Goal: Book appointment/travel/reservation

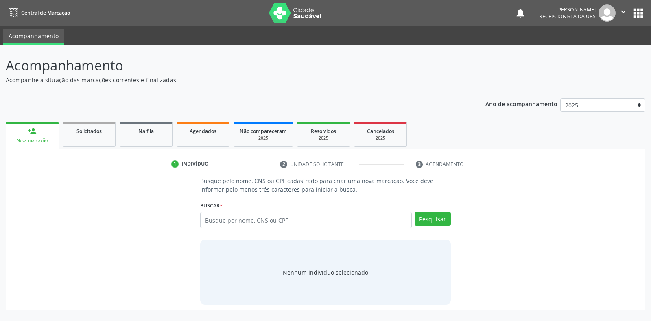
click at [207, 221] on input "text" at bounding box center [305, 220] width 211 height 16
click at [202, 220] on input "text" at bounding box center [305, 220] width 211 height 16
click at [195, 215] on div "Busque pelo nome, CNS ou CPF cadastrado para criar uma nova marcação. Você deve…" at bounding box center [325, 241] width 262 height 128
click at [204, 218] on input "text" at bounding box center [305, 220] width 211 height 16
type input "02105398448"
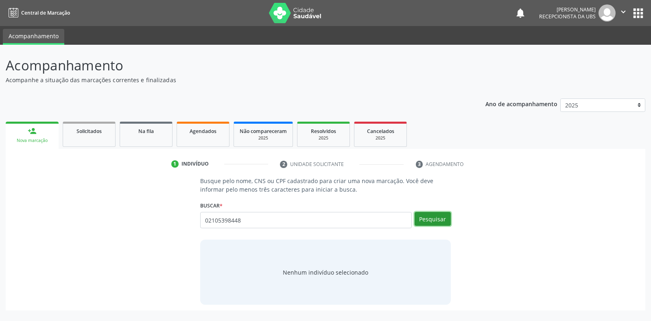
click at [430, 221] on button "Pesquisar" at bounding box center [432, 219] width 36 height 14
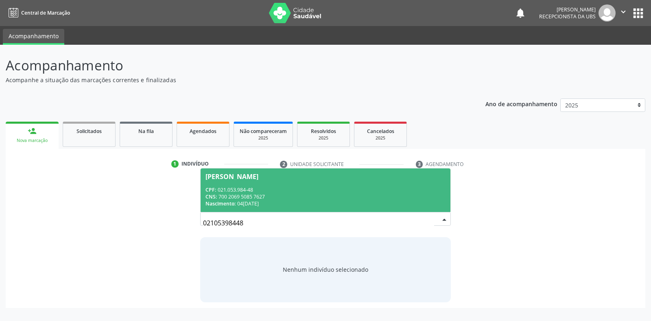
click at [212, 175] on div "[PERSON_NAME]" at bounding box center [231, 176] width 53 height 7
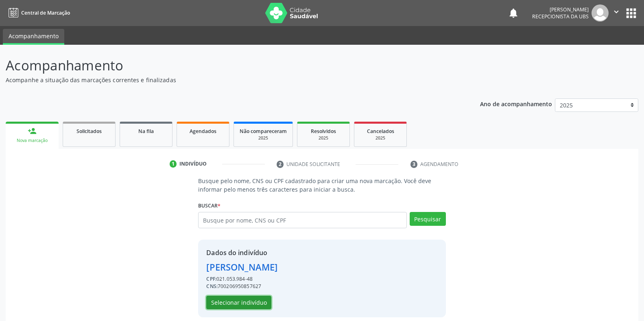
click at [231, 301] on button "Selecionar indivíduo" at bounding box center [238, 303] width 65 height 14
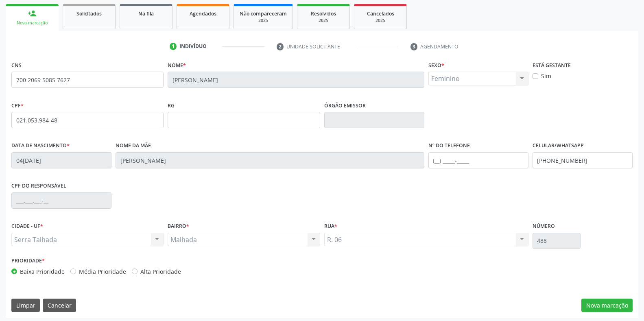
scroll to position [120, 0]
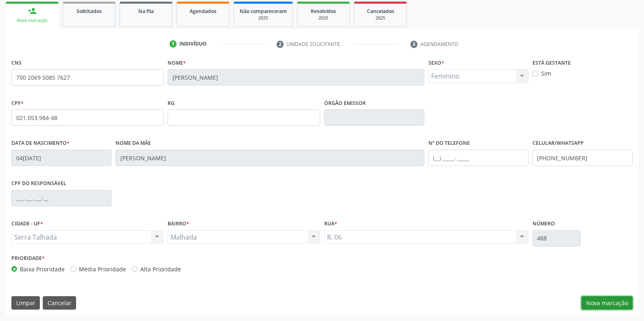
click at [590, 303] on button "Nova marcação" at bounding box center [606, 303] width 51 height 14
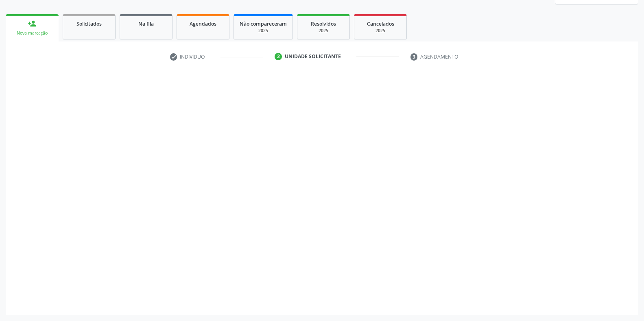
scroll to position [107, 0]
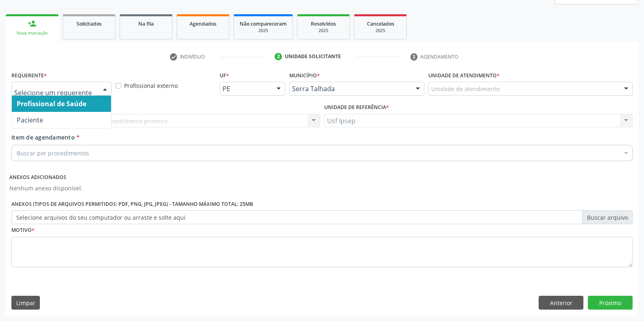
click at [105, 87] on div at bounding box center [105, 89] width 12 height 14
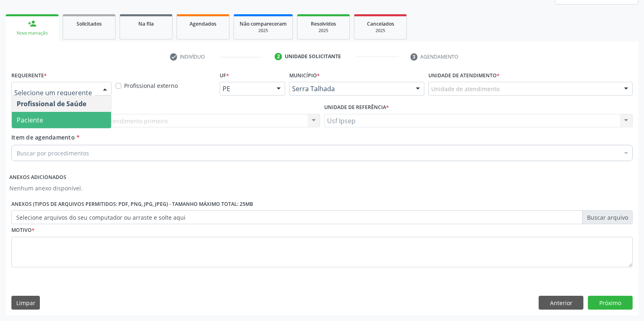
click at [44, 121] on span "Paciente" at bounding box center [61, 120] width 99 height 16
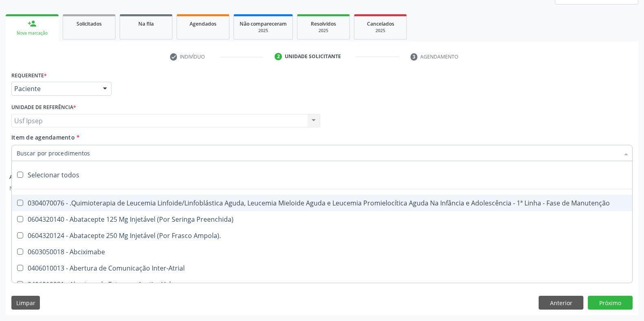
click at [18, 150] on input "Item de agendamento *" at bounding box center [318, 153] width 602 height 16
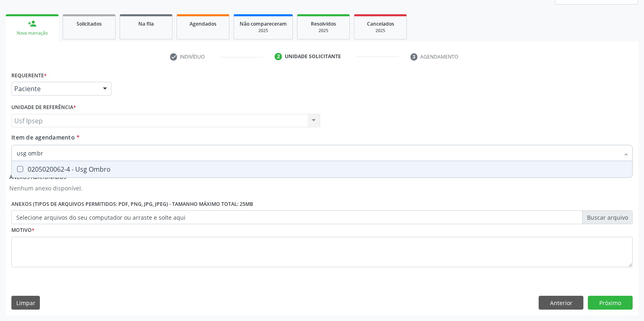
type input "usg ombro"
click at [17, 166] on div at bounding box center [15, 169] width 6 height 7
checkbox Ombro "true"
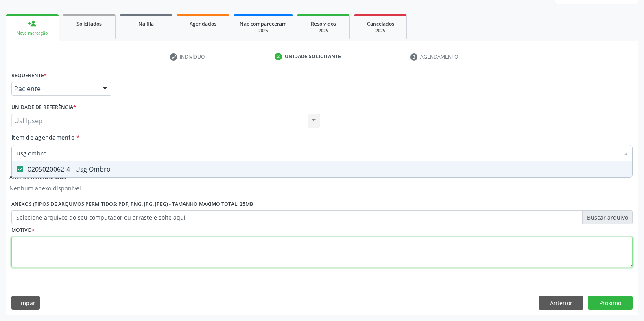
click at [24, 256] on div "Requerente * Paciente Profissional de Saúde Paciente Nenhum resultado encontrad…" at bounding box center [321, 173] width 621 height 209
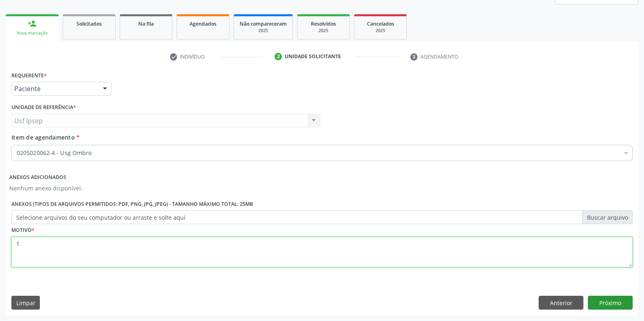
type textarea "1"
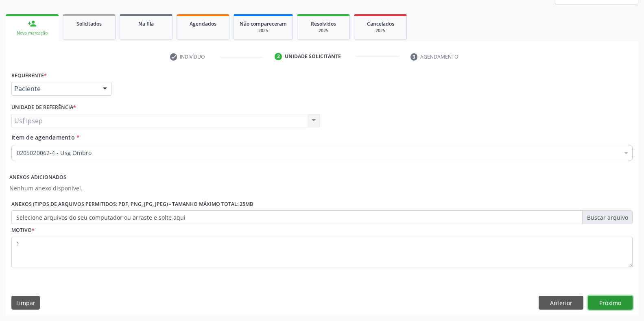
drag, startPoint x: 604, startPoint y: 301, endPoint x: 611, endPoint y: 302, distance: 6.6
click at [611, 302] on button "Próximo" at bounding box center [610, 303] width 45 height 14
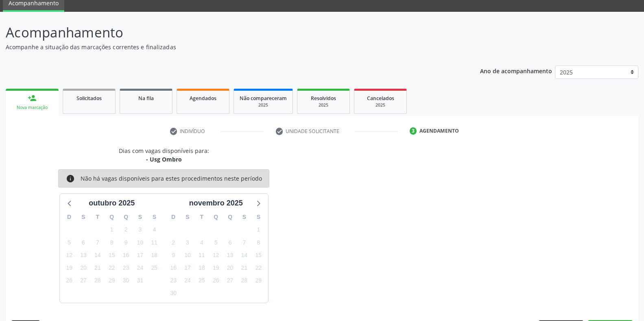
scroll to position [57, 0]
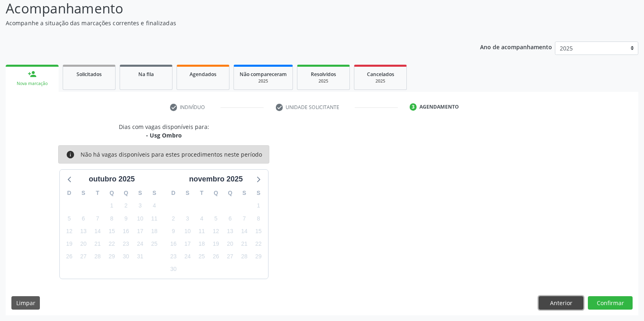
click at [567, 307] on button "Anterior" at bounding box center [561, 303] width 45 height 14
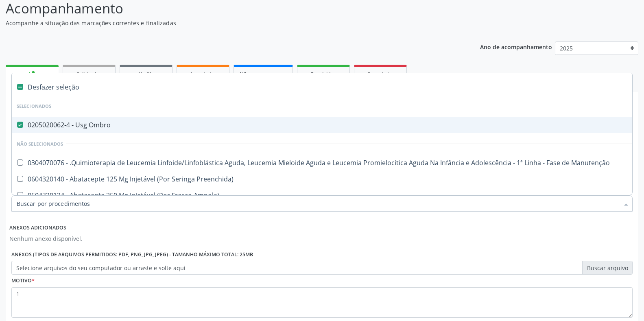
click at [22, 129] on span "0205020062-4 - Usg Ombro" at bounding box center [333, 125] width 643 height 16
checkbox Ombro "false"
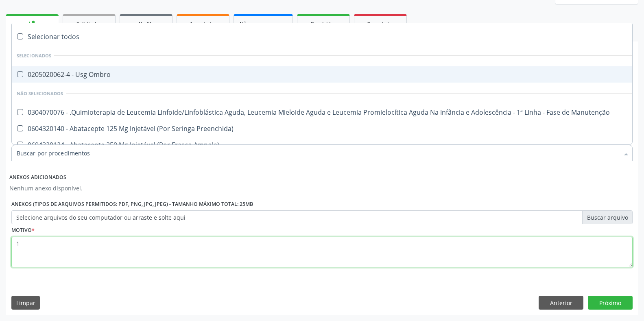
click at [18, 244] on textarea "1" at bounding box center [321, 252] width 621 height 31
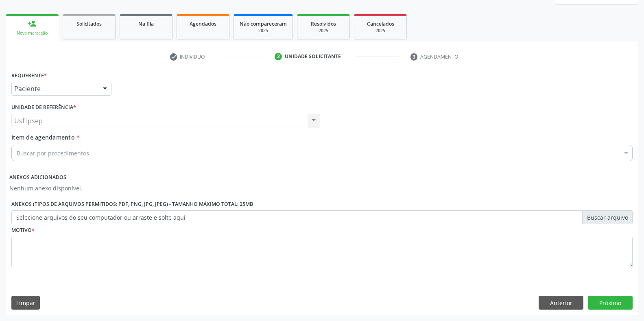
click at [14, 151] on div "Buscar por procedimentos" at bounding box center [321, 153] width 621 height 16
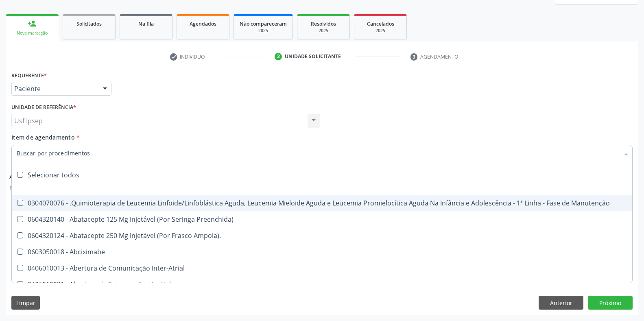
click at [17, 150] on input "Item de agendamento *" at bounding box center [318, 153] width 602 height 16
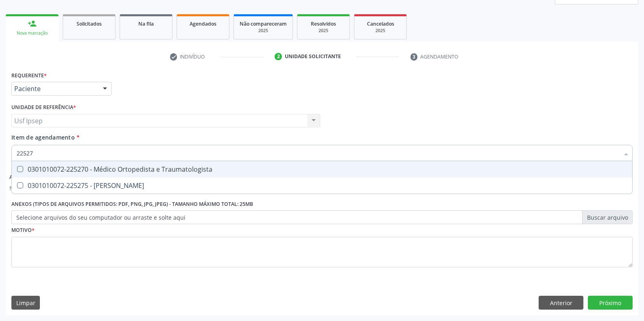
type input "225270"
click at [16, 168] on div at bounding box center [15, 169] width 6 height 7
checkbox Traumatologista "true"
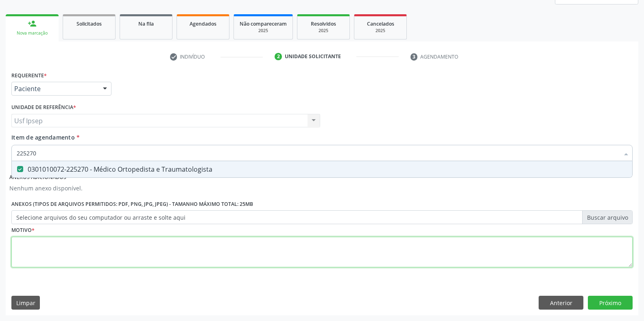
click at [29, 266] on div "Requerente * Paciente Profissional de Saúde Paciente Nenhum resultado encontrad…" at bounding box center [321, 173] width 621 height 209
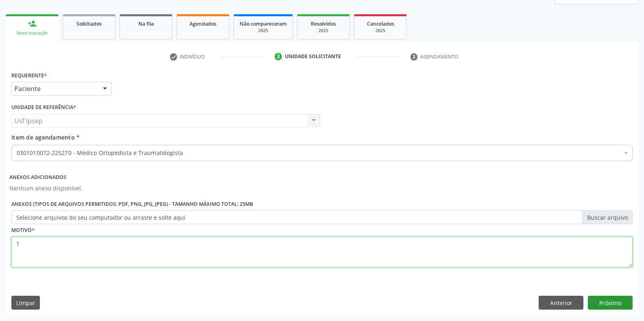
type textarea "1"
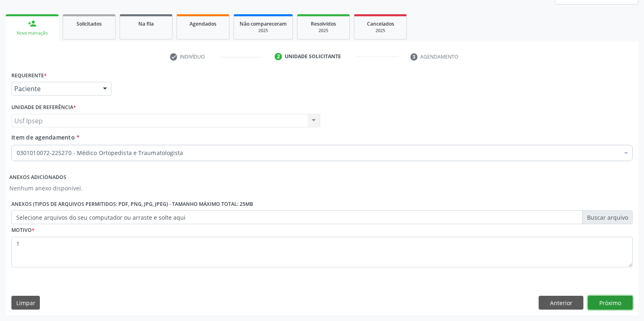
click at [602, 305] on button "Próximo" at bounding box center [610, 303] width 45 height 14
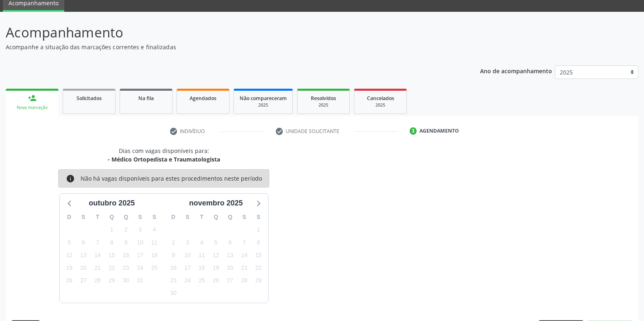
scroll to position [57, 0]
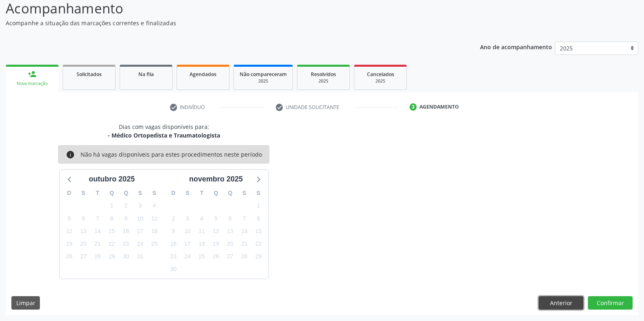
click at [555, 303] on button "Anterior" at bounding box center [561, 303] width 45 height 14
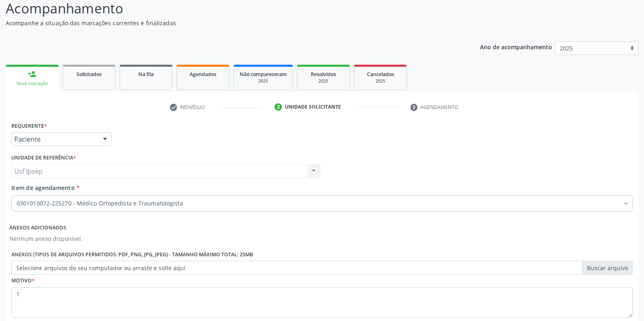
click at [407, 153] on div "Profissional Solicitante Por favor, selecione a Unidade de Atendimento primeiro…" at bounding box center [321, 168] width 625 height 32
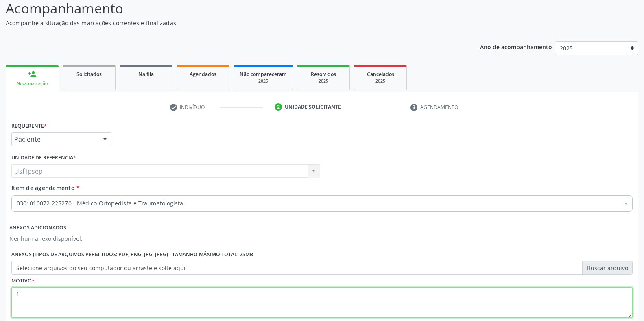
click at [21, 292] on textarea "1" at bounding box center [321, 302] width 621 height 31
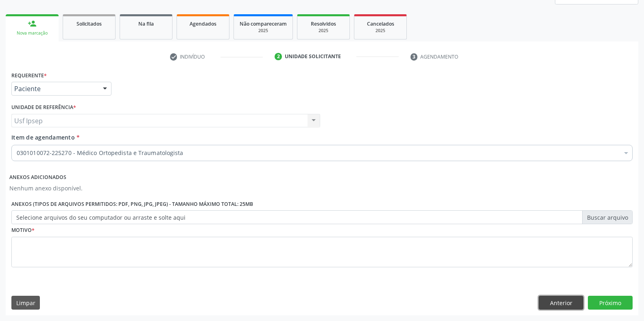
click at [555, 300] on button "Anterior" at bounding box center [561, 303] width 45 height 14
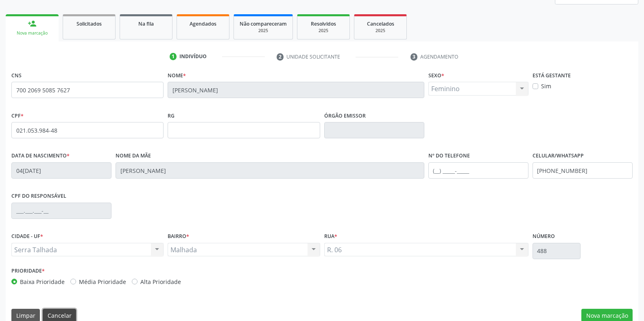
click at [48, 314] on button "Cancelar" at bounding box center [59, 316] width 33 height 14
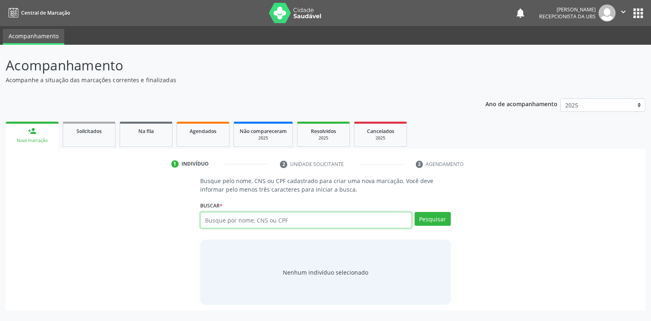
click at [208, 221] on input "text" at bounding box center [305, 220] width 211 height 16
drag, startPoint x: 208, startPoint y: 221, endPoint x: 455, endPoint y: 93, distance: 277.6
click at [455, 93] on div "Ano de acompanhamento 2025 2024 person_add Nova marcação Solicitados Na fila Ag…" at bounding box center [325, 202] width 639 height 218
click at [209, 217] on input "text" at bounding box center [305, 220] width 211 height 16
type input "700504100999259"
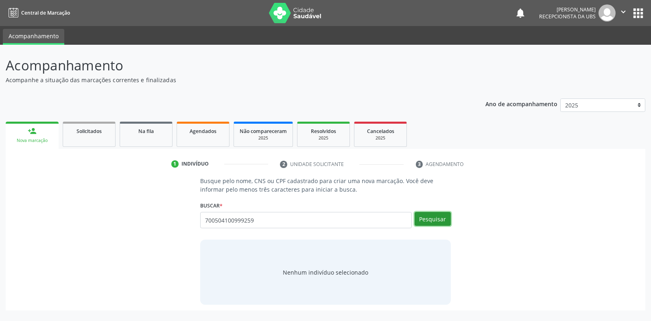
click at [432, 218] on button "Pesquisar" at bounding box center [432, 219] width 36 height 14
type input "700504100999259"
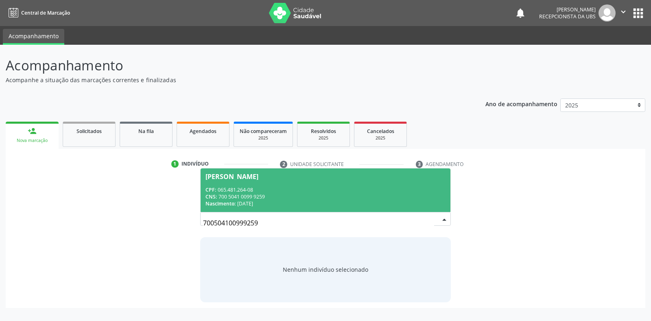
click at [222, 175] on div "[PERSON_NAME]" at bounding box center [231, 176] width 53 height 7
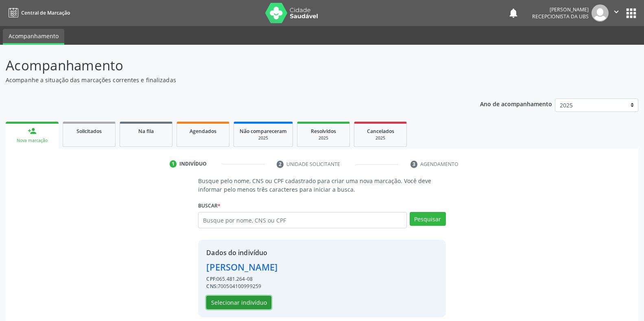
click at [241, 299] on button "Selecionar indivíduo" at bounding box center [238, 303] width 65 height 14
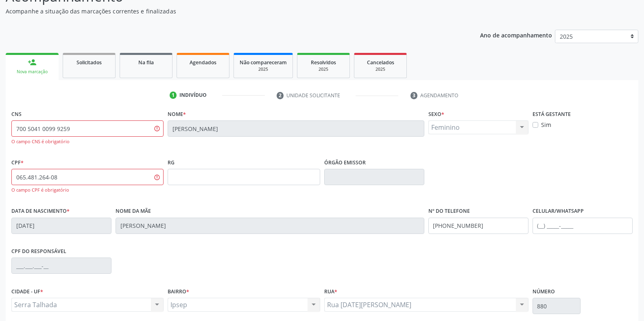
scroll to position [135, 0]
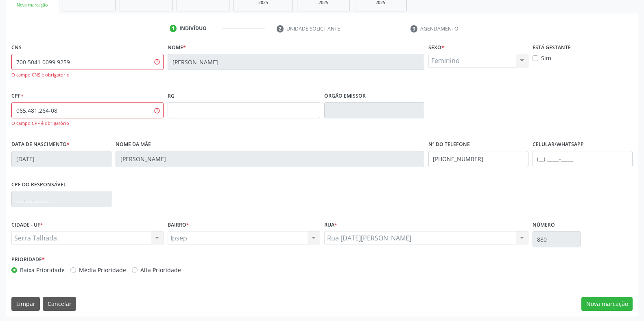
click at [19, 201] on input "text" at bounding box center [61, 199] width 100 height 16
click at [35, 192] on input "text" at bounding box center [61, 199] width 100 height 16
click at [592, 304] on button "Nova marcação" at bounding box center [606, 304] width 51 height 14
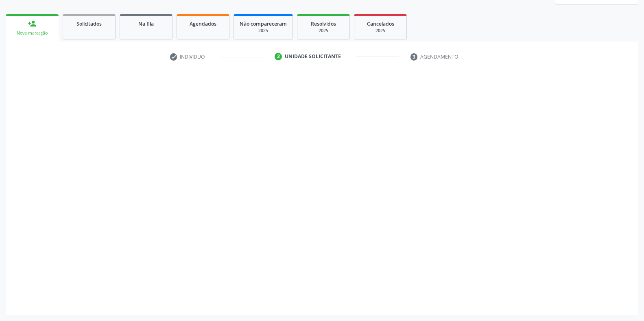
scroll to position [107, 0]
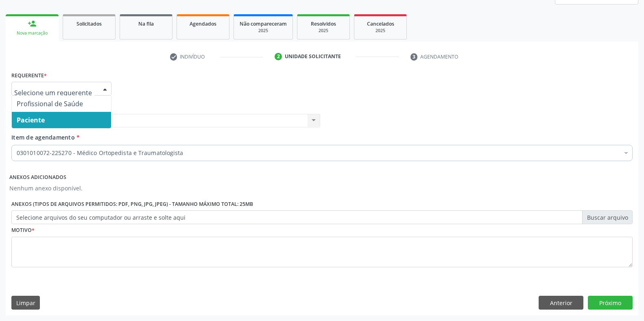
click at [105, 88] on div at bounding box center [105, 89] width 12 height 14
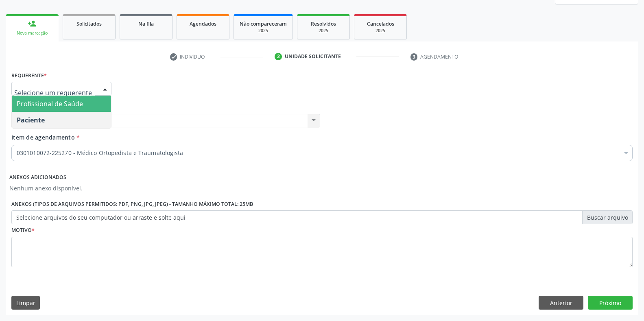
click at [81, 60] on ul "check Indivíduo 2 Unidade solicitante 3 Agendamento" at bounding box center [322, 56] width 632 height 13
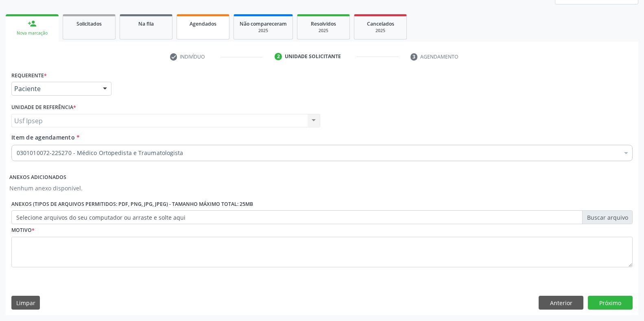
click at [210, 23] on span "Agendados" at bounding box center [203, 23] width 27 height 7
drag, startPoint x: 210, startPoint y: 23, endPoint x: 200, endPoint y: 19, distance: 11.3
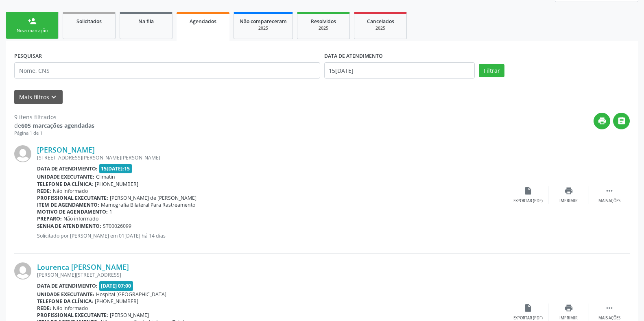
scroll to position [0, 0]
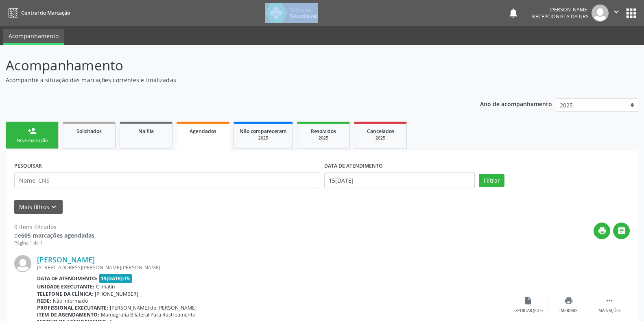
click at [37, 145] on link "person_add Nova marcação" at bounding box center [32, 135] width 53 height 27
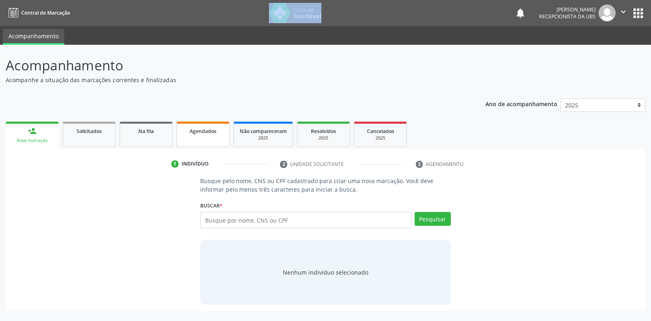
click at [213, 131] on span "Agendados" at bounding box center [203, 131] width 27 height 7
click at [199, 131] on span "Agendados" at bounding box center [203, 131] width 27 height 7
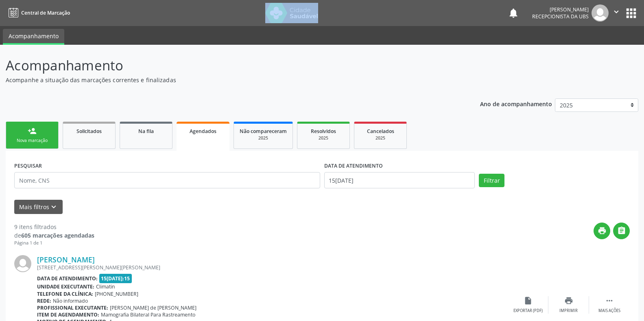
click at [31, 143] on div "Nova marcação" at bounding box center [32, 140] width 41 height 6
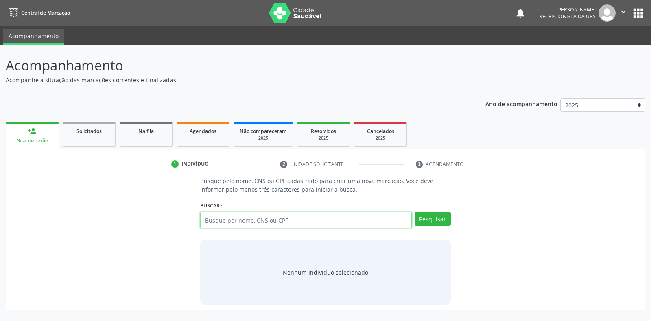
click at [204, 216] on input "text" at bounding box center [305, 220] width 211 height 16
type input "70050410099259"
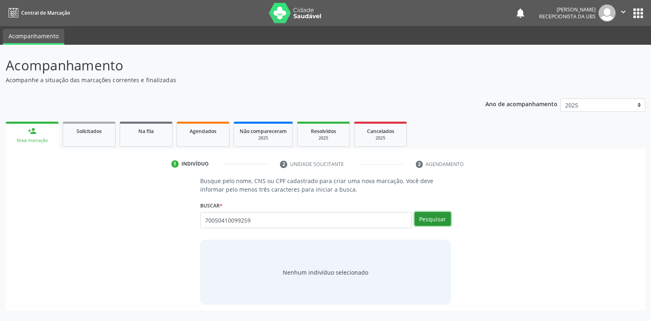
click at [429, 222] on button "Pesquisar" at bounding box center [432, 219] width 36 height 14
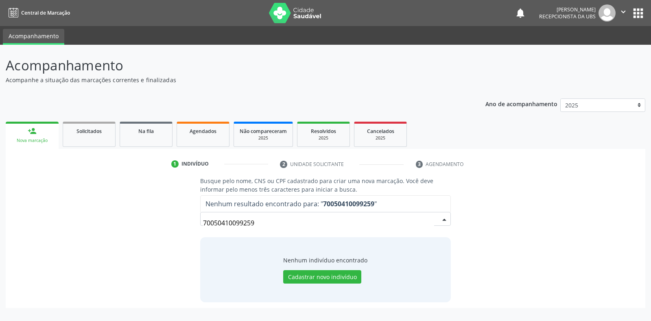
click at [256, 221] on input "70050410099259" at bounding box center [318, 223] width 231 height 16
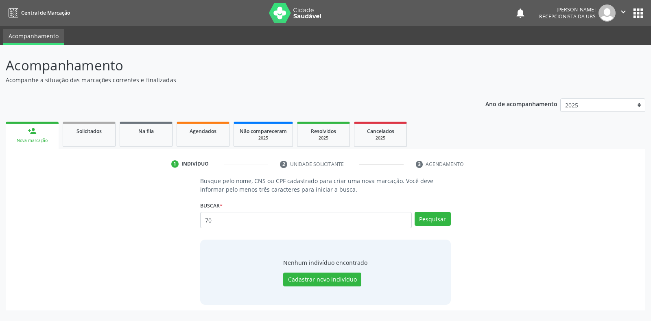
type input "7"
type input "-"
type input "[PERSON_NAME] da [PERSON_NAME]"
click at [426, 223] on button "Pesquisar" at bounding box center [432, 219] width 36 height 14
type input "p"
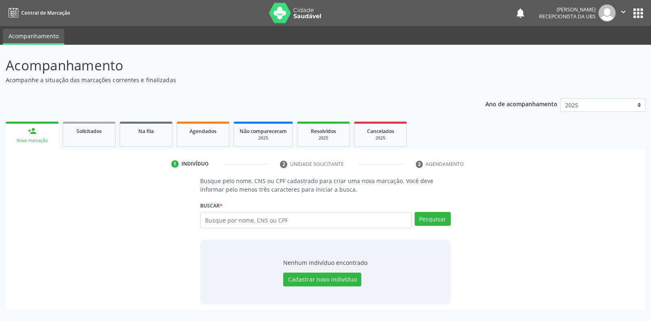
click at [207, 218] on input "text" at bounding box center [305, 220] width 211 height 16
type input "70050910099259"
click at [422, 219] on button "Pesquisar" at bounding box center [432, 219] width 36 height 14
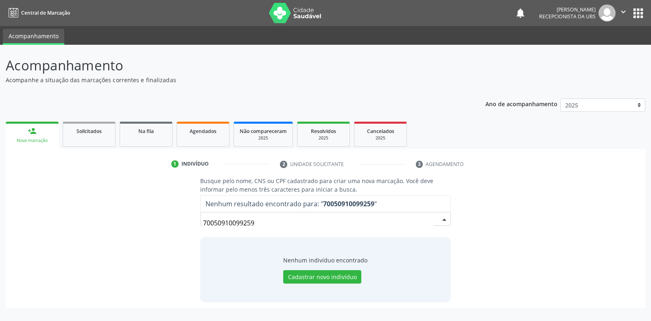
click at [255, 224] on input "70050910099259" at bounding box center [318, 223] width 231 height 16
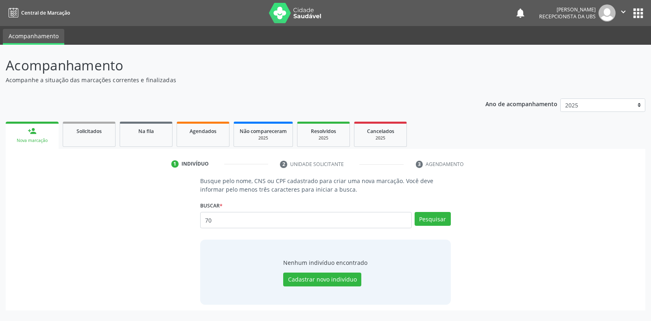
type input "7"
click at [270, 221] on input "[PERSON_NAME]" at bounding box center [305, 220] width 211 height 16
type input "[PERSON_NAME]"
click at [431, 217] on button "Pesquisar" at bounding box center [432, 219] width 36 height 14
type input "p"
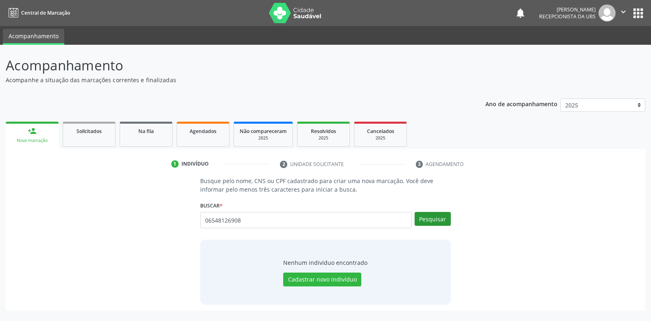
type input "06548126908"
click at [436, 220] on button "Pesquisar" at bounding box center [432, 219] width 36 height 14
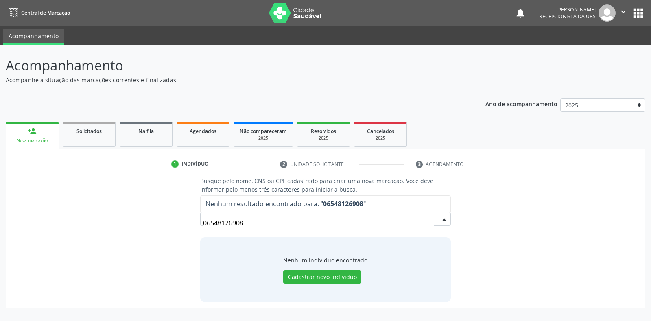
click at [247, 223] on input "06548126908" at bounding box center [318, 223] width 231 height 16
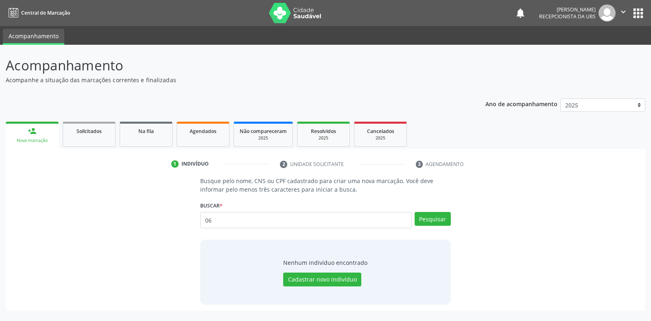
type input "0"
click at [214, 220] on input "text" at bounding box center [305, 220] width 211 height 16
type input "06548126408"
click at [435, 220] on button "Pesquisar" at bounding box center [432, 219] width 36 height 14
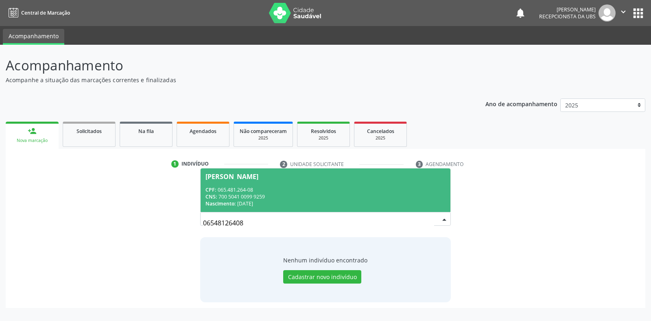
click at [231, 175] on div "[PERSON_NAME]" at bounding box center [231, 176] width 53 height 7
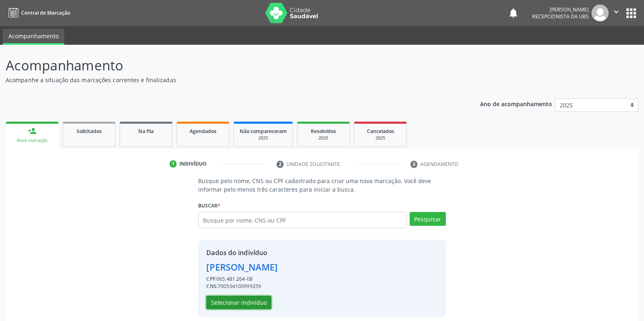
click at [216, 299] on button "Selecionar indivíduo" at bounding box center [238, 303] width 65 height 14
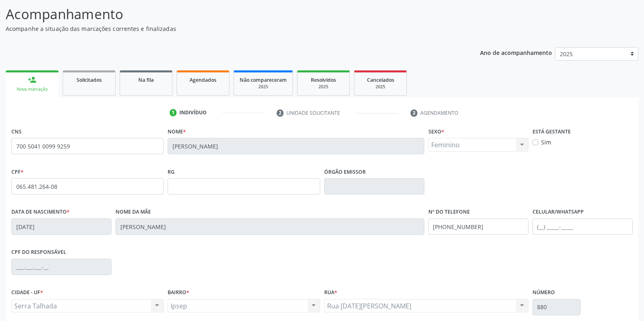
scroll to position [120, 0]
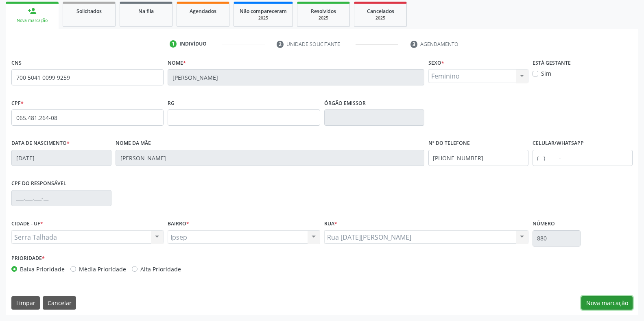
click at [600, 302] on button "Nova marcação" at bounding box center [606, 303] width 51 height 14
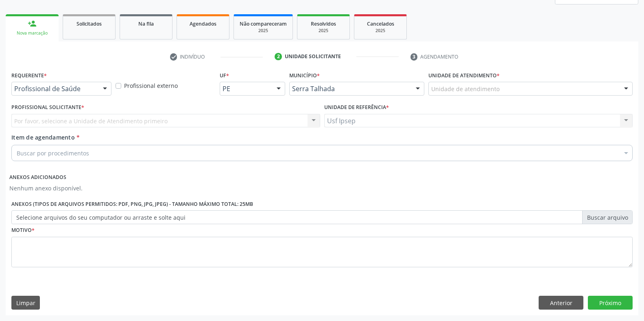
scroll to position [107, 0]
click at [108, 90] on div at bounding box center [105, 89] width 12 height 14
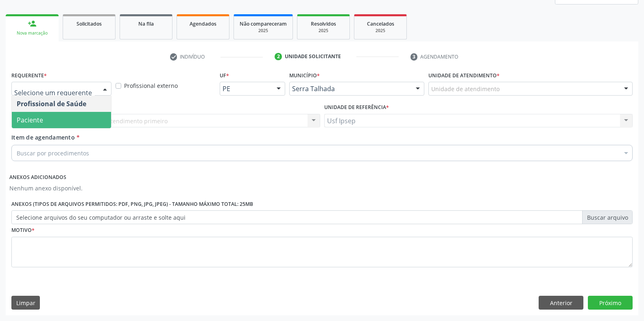
click at [68, 122] on span "Paciente" at bounding box center [61, 120] width 99 height 16
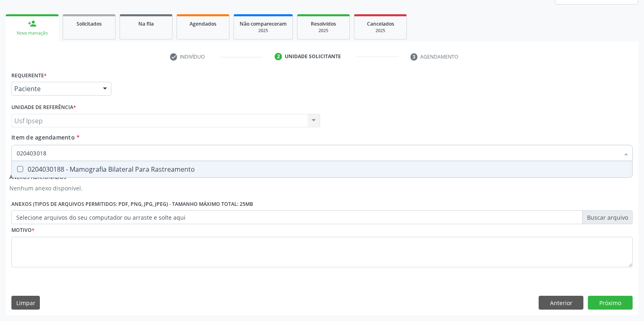
type input "0204030188"
click at [21, 169] on Rastreamento at bounding box center [20, 169] width 6 height 6
click at [17, 169] on Rastreamento "checkbox" at bounding box center [14, 168] width 5 height 5
checkbox Rastreamento "true"
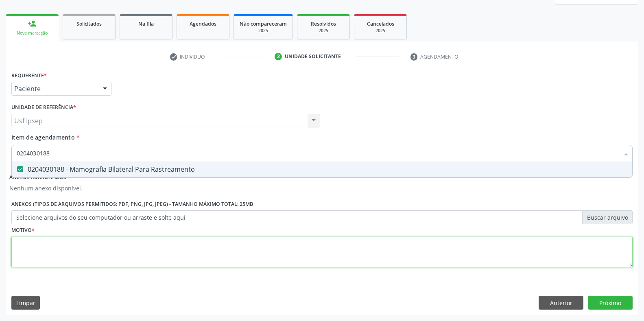
click at [12, 257] on div "Requerente * Paciente Profissional de Saúde Paciente Nenhum resultado encontrad…" at bounding box center [321, 173] width 621 height 209
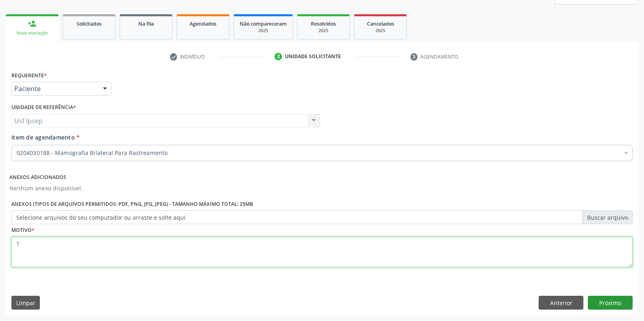
type textarea "1"
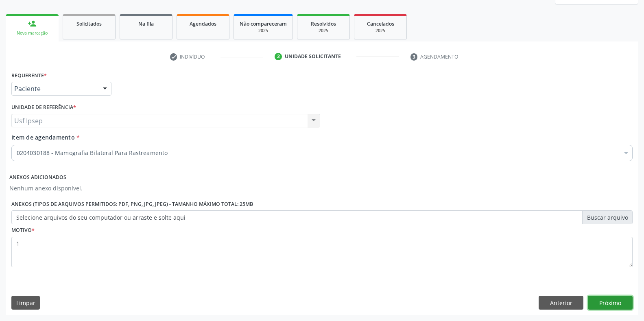
click at [605, 304] on button "Próximo" at bounding box center [610, 303] width 45 height 14
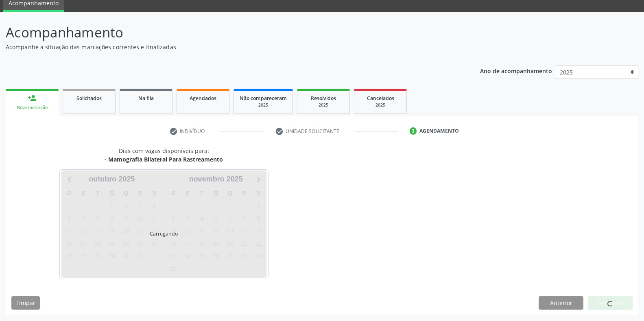
scroll to position [33, 0]
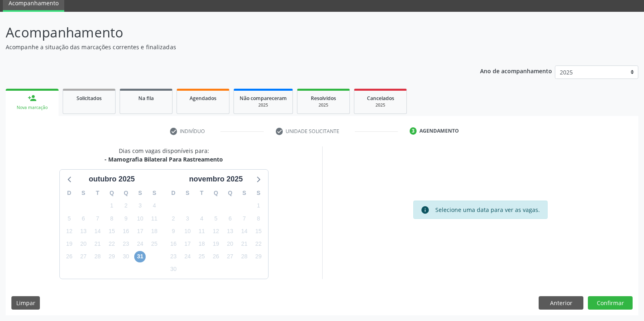
click at [144, 259] on span "31" at bounding box center [139, 256] width 11 height 11
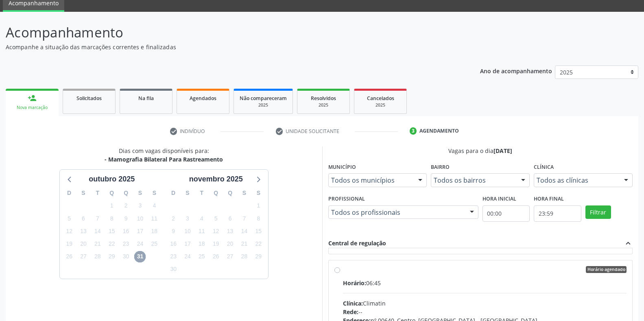
scroll to position [203, 0]
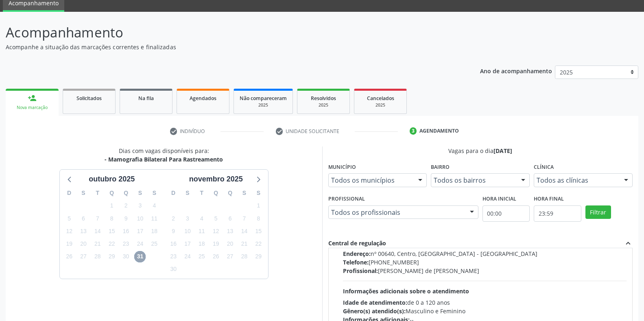
click at [142, 255] on span "31" at bounding box center [139, 256] width 11 height 11
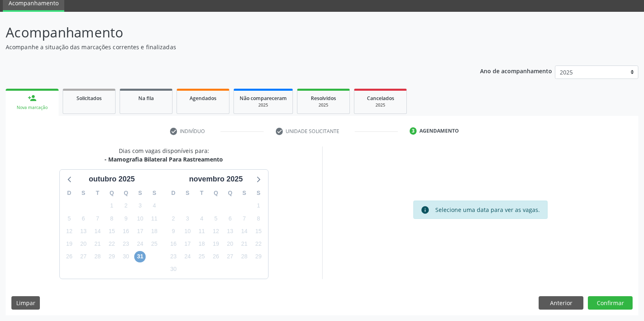
click at [138, 256] on span "31" at bounding box center [139, 256] width 11 height 11
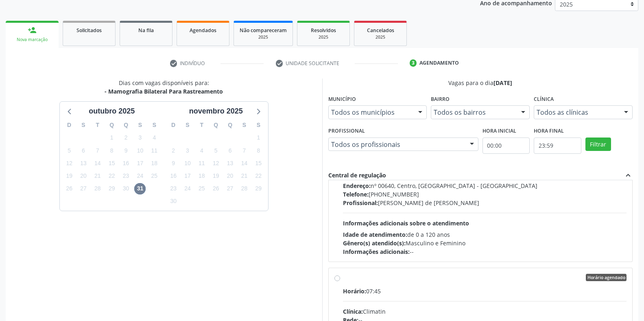
click at [335, 279] on input "Horário agendado Horário: 07:45 Clínica: Climatin Rede: -- Endereço: nº 00640, …" at bounding box center [337, 277] width 6 height 7
radio input "true"
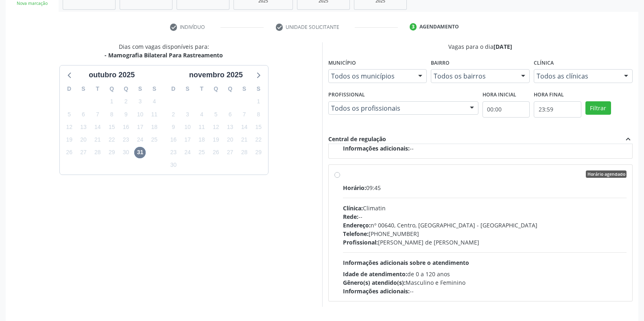
scroll to position [165, 0]
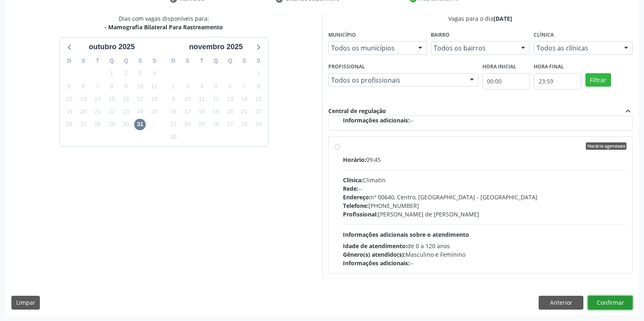
click at [611, 307] on button "Confirmar" at bounding box center [610, 303] width 45 height 14
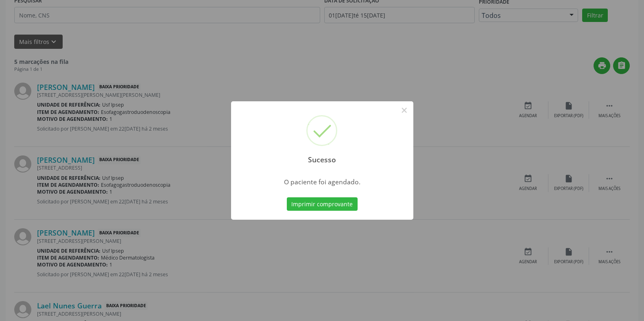
scroll to position [0, 0]
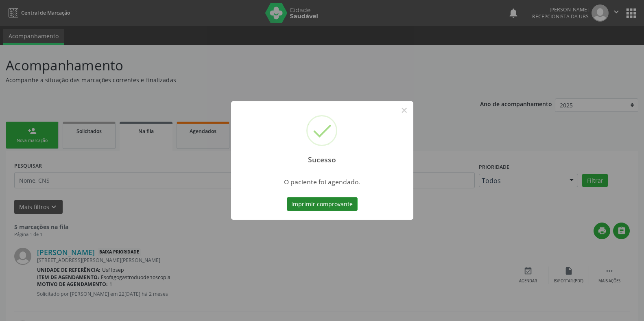
click at [302, 205] on button "Imprimir comprovante" at bounding box center [322, 204] width 71 height 14
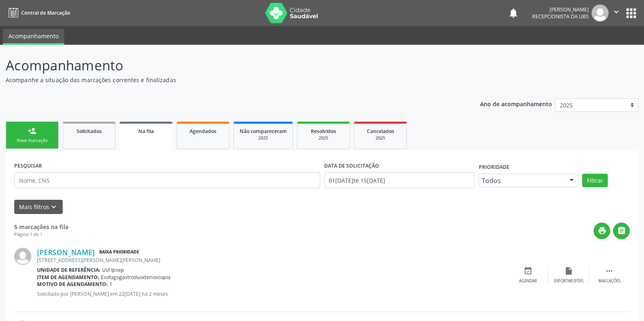
click at [27, 142] on div "Nova marcação" at bounding box center [32, 140] width 41 height 6
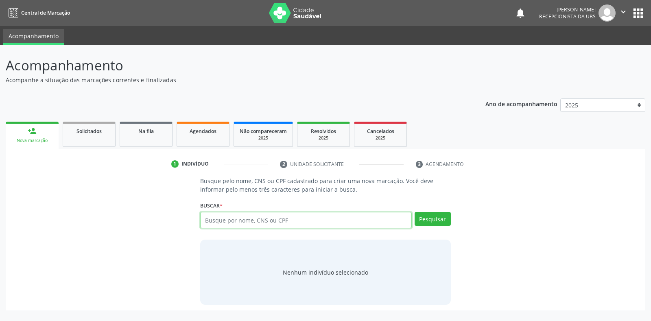
click at [208, 216] on input "text" at bounding box center [305, 220] width 211 height 16
type input "[PERSON_NAME]"
click at [430, 218] on button "Pesquisar" at bounding box center [432, 219] width 36 height 14
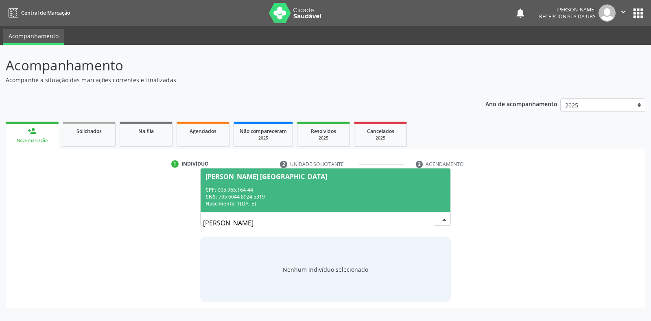
click at [240, 178] on div "[PERSON_NAME] [GEOGRAPHIC_DATA]" at bounding box center [266, 176] width 122 height 7
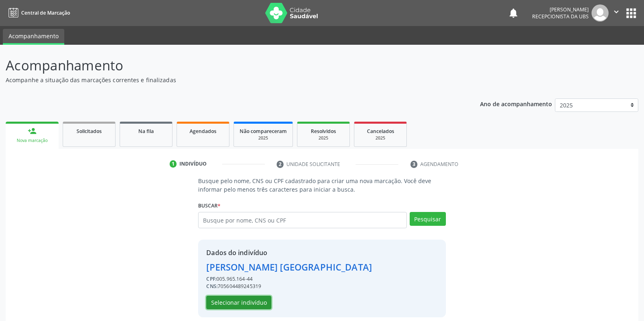
click at [221, 303] on button "Selecionar indivíduo" at bounding box center [238, 303] width 65 height 14
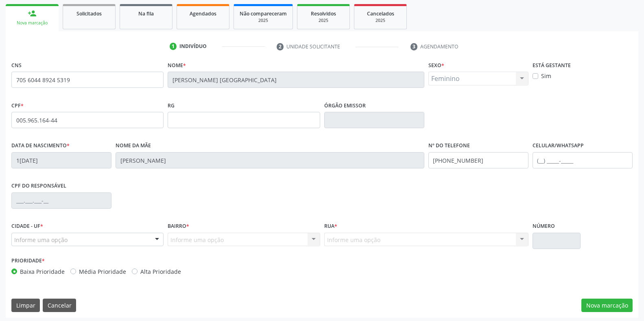
scroll to position [120, 0]
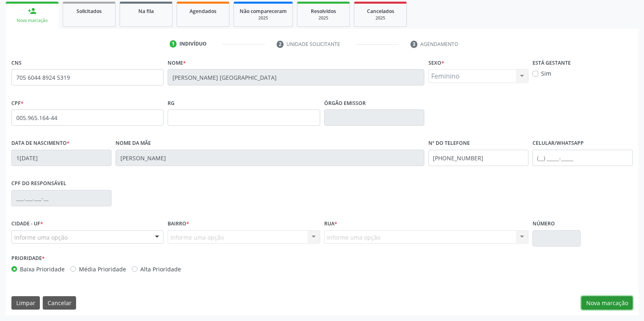
drag, startPoint x: 590, startPoint y: 305, endPoint x: 586, endPoint y: 305, distance: 4.1
click at [589, 305] on button "Nova marcação" at bounding box center [606, 303] width 51 height 14
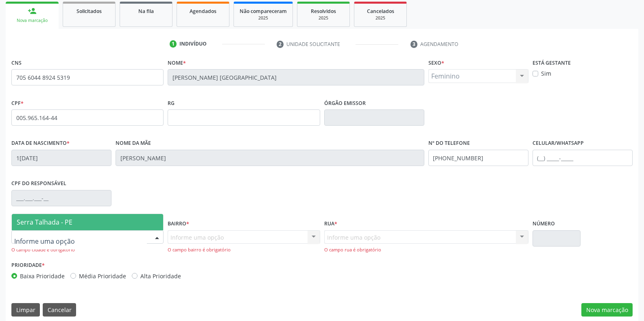
click at [30, 226] on span "Serra Talhada - PE" at bounding box center [45, 222] width 56 height 9
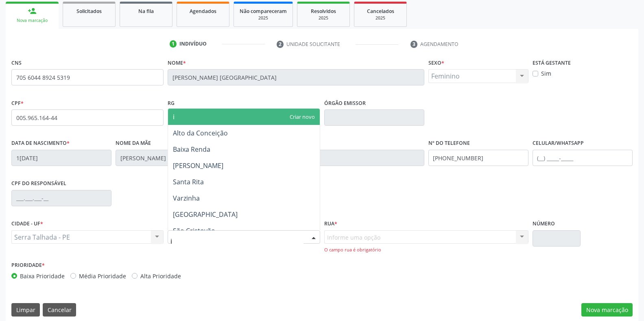
type input "ip"
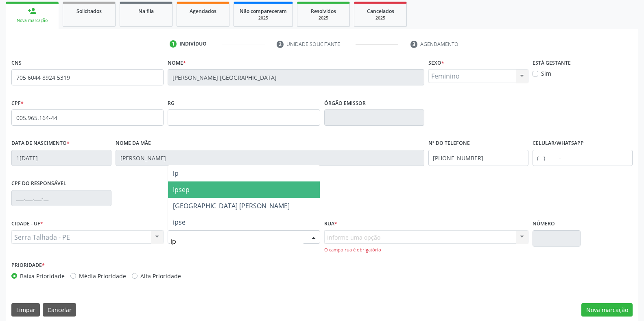
click at [179, 185] on span "Ipsep" at bounding box center [181, 189] width 17 height 9
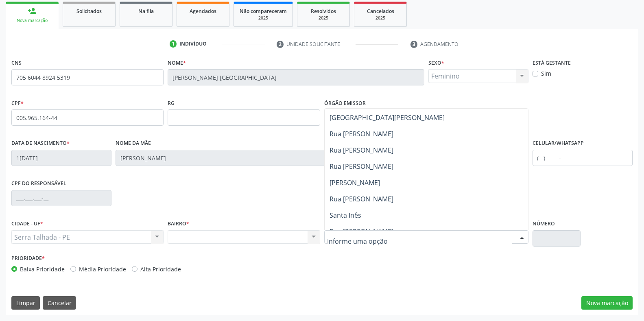
scroll to position [0, 0]
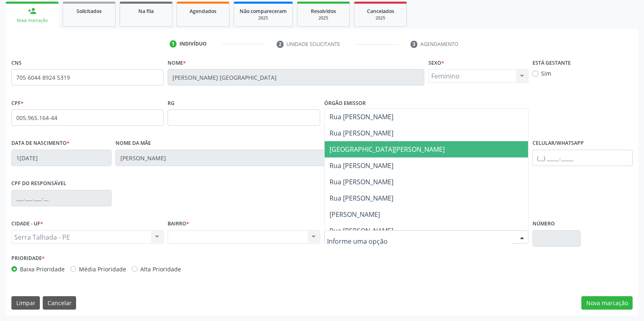
click at [362, 141] on span "[GEOGRAPHIC_DATA][PERSON_NAME]" at bounding box center [426, 149] width 203 height 16
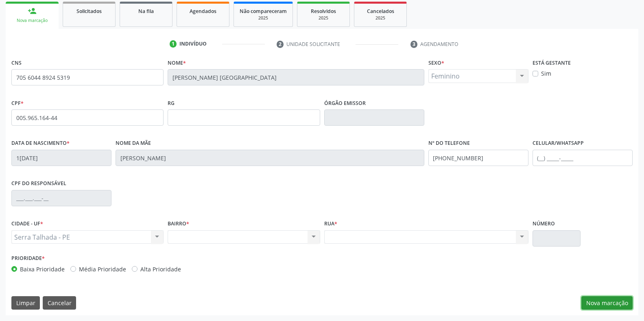
click at [607, 303] on button "Nova marcação" at bounding box center [606, 303] width 51 height 14
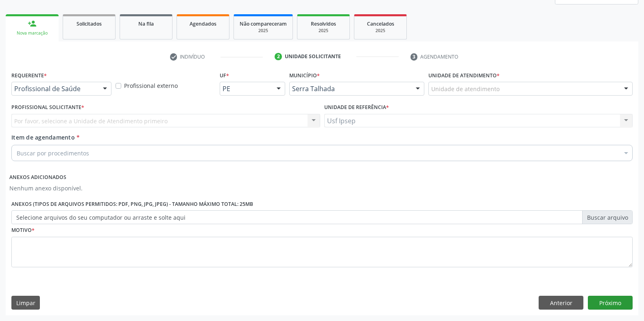
scroll to position [107, 0]
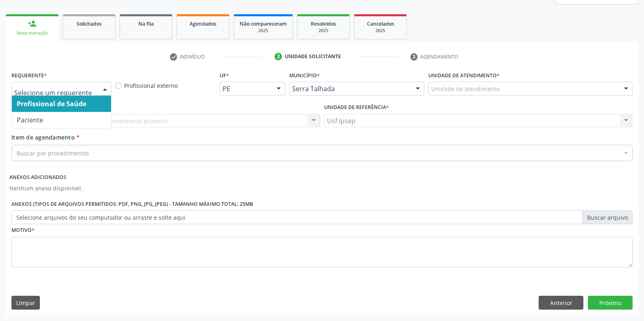
click at [103, 89] on div at bounding box center [105, 89] width 12 height 14
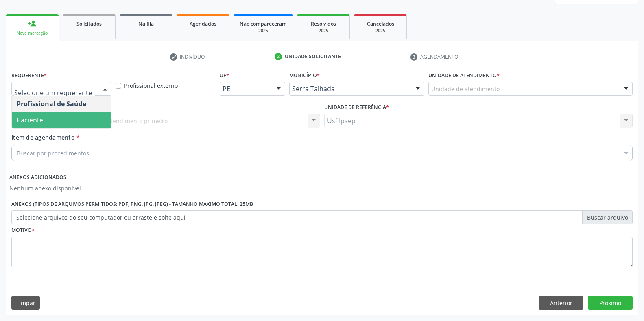
click at [48, 122] on span "Paciente" at bounding box center [61, 120] width 99 height 16
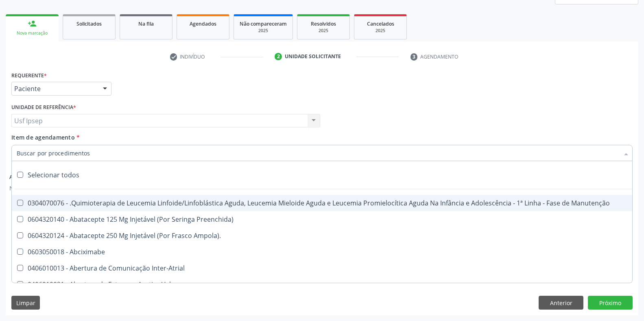
click at [19, 152] on input "Item de agendamento *" at bounding box center [318, 153] width 602 height 16
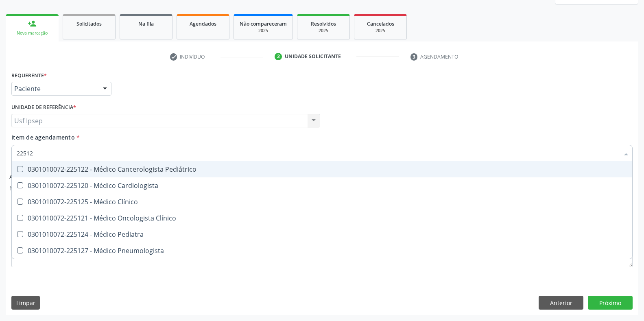
type input "225124"
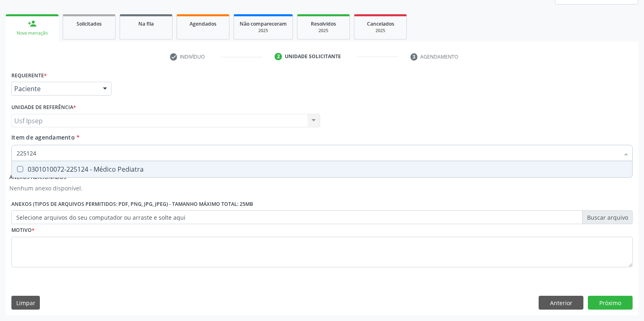
click at [16, 168] on div at bounding box center [15, 169] width 6 height 7
checkbox Pediatra "true"
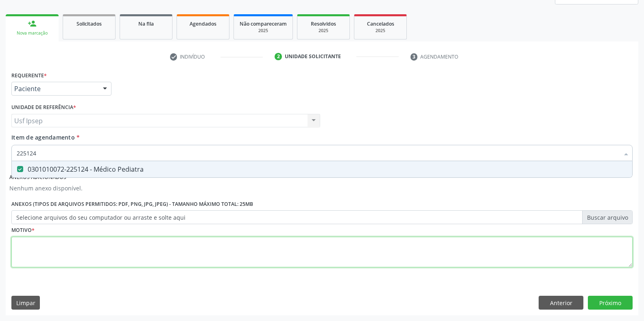
click at [21, 251] on div "Requerente * Paciente Profissional de Saúde Paciente Nenhum resultado encontrad…" at bounding box center [321, 173] width 621 height 209
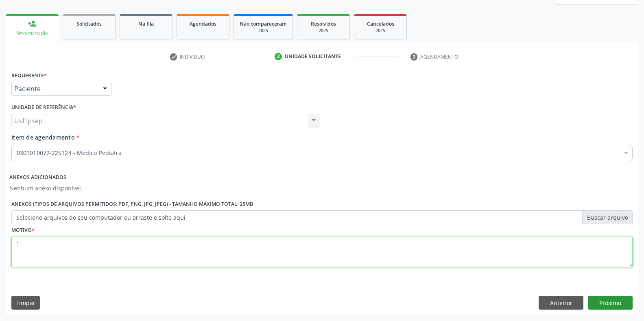
type textarea "1"
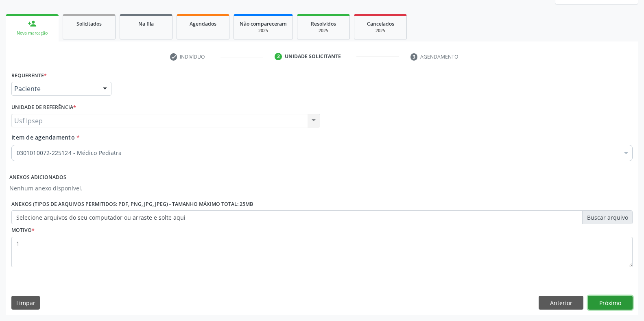
click at [602, 299] on button "Próximo" at bounding box center [610, 303] width 45 height 14
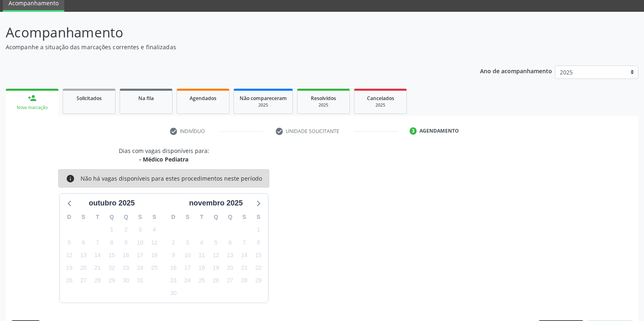
scroll to position [57, 0]
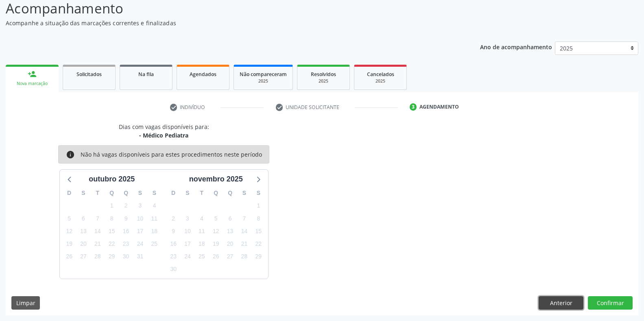
click at [547, 298] on button "Anterior" at bounding box center [561, 303] width 45 height 14
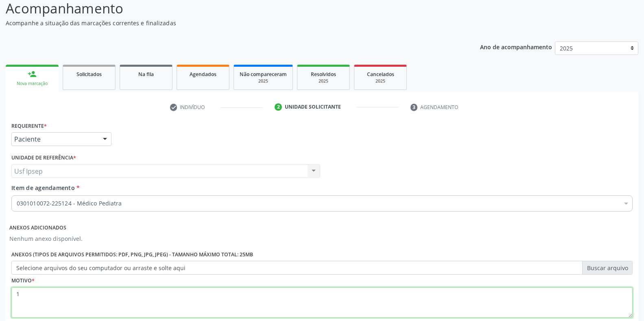
drag, startPoint x: 22, startPoint y: 292, endPoint x: 0, endPoint y: 280, distance: 25.0
click at [9, 285] on div "Requerente * Paciente Profissional de Saúde Paciente Nenhum resultado encontrad…" at bounding box center [322, 243] width 632 height 246
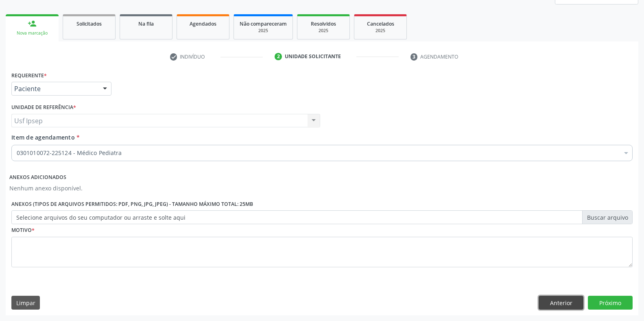
drag, startPoint x: 554, startPoint y: 304, endPoint x: 548, endPoint y: 303, distance: 5.4
click at [550, 303] on button "Anterior" at bounding box center [561, 303] width 45 height 14
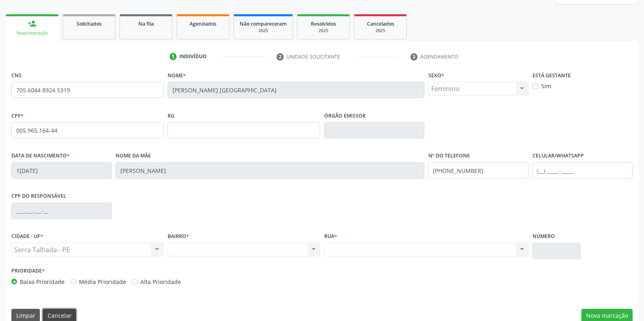
click at [50, 311] on button "Cancelar" at bounding box center [59, 316] width 33 height 14
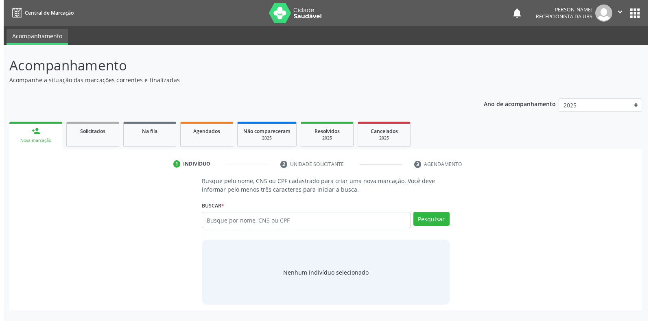
scroll to position [0, 0]
